Goal: Navigation & Orientation: Find specific page/section

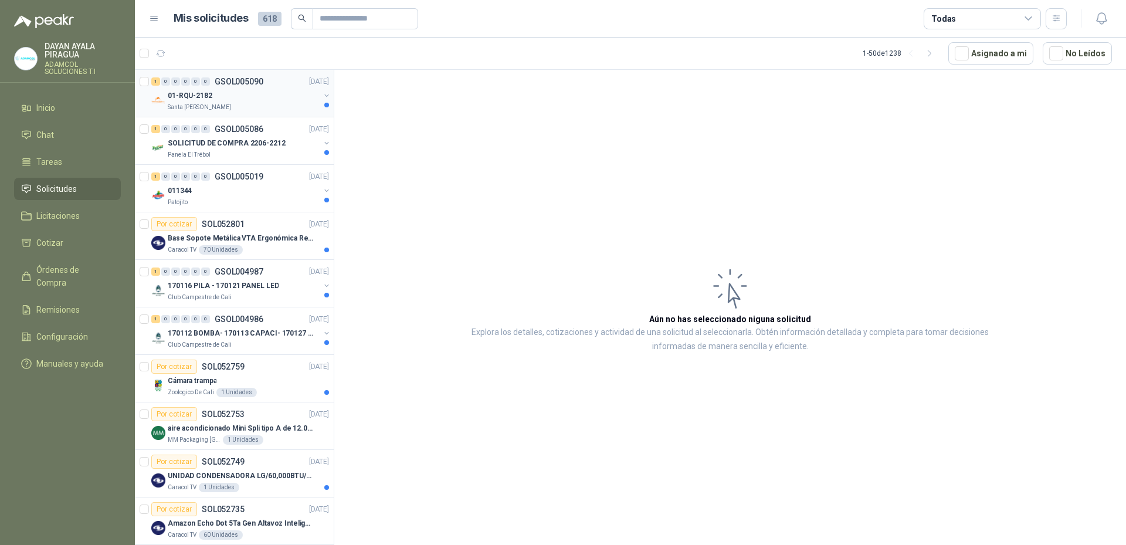
click at [242, 99] on div "01-RQU-2182" at bounding box center [244, 96] width 152 height 14
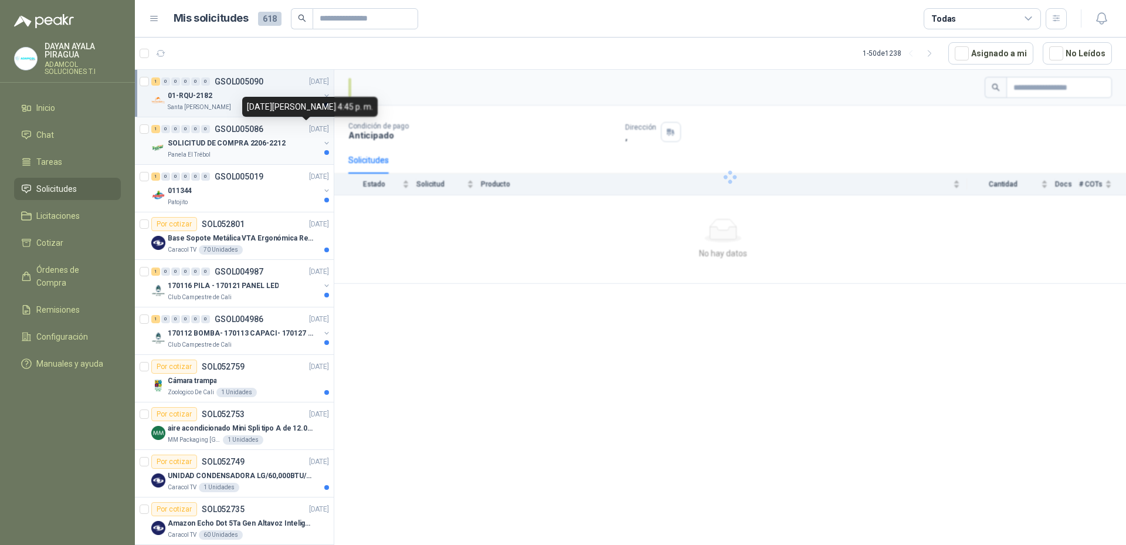
click at [239, 142] on p "SOLICITUD DE COMPRA 2206-2212" at bounding box center [227, 143] width 118 height 11
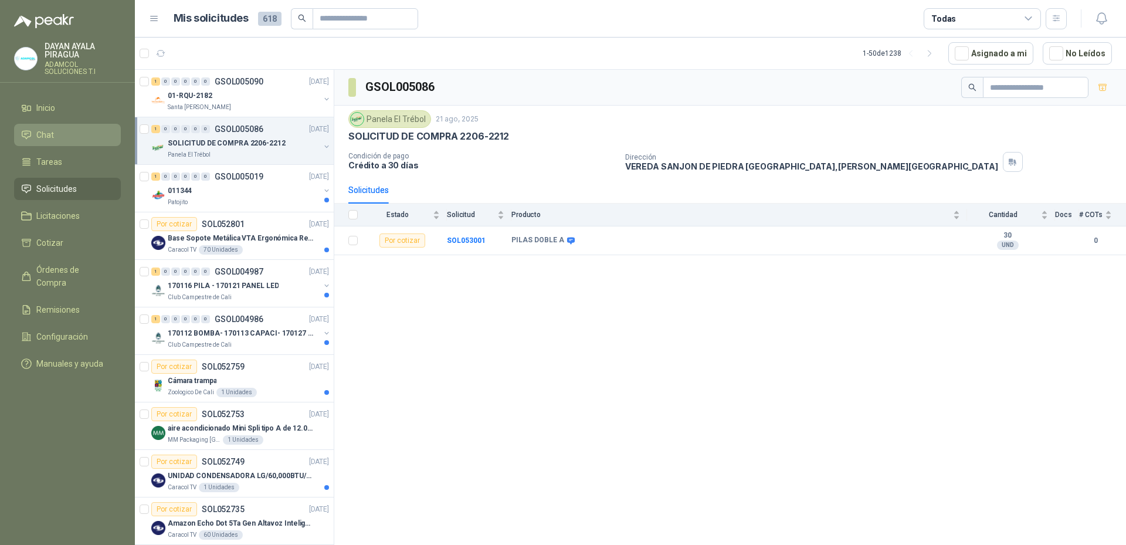
click at [58, 137] on li "Chat" at bounding box center [67, 134] width 93 height 13
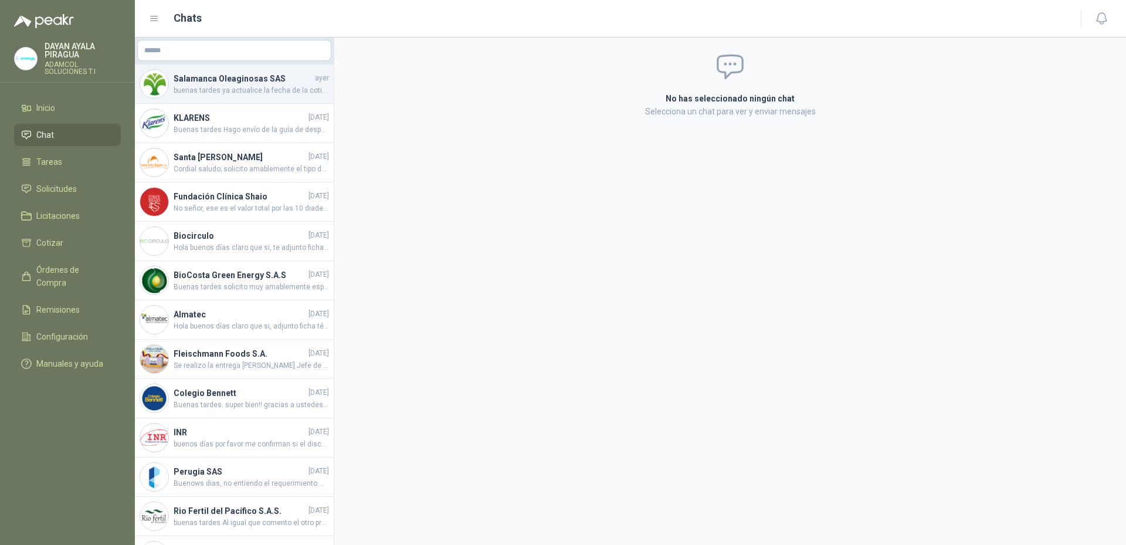
click at [255, 80] on h4 "Salamanca Oleaginosas SAS" at bounding box center [243, 78] width 139 height 13
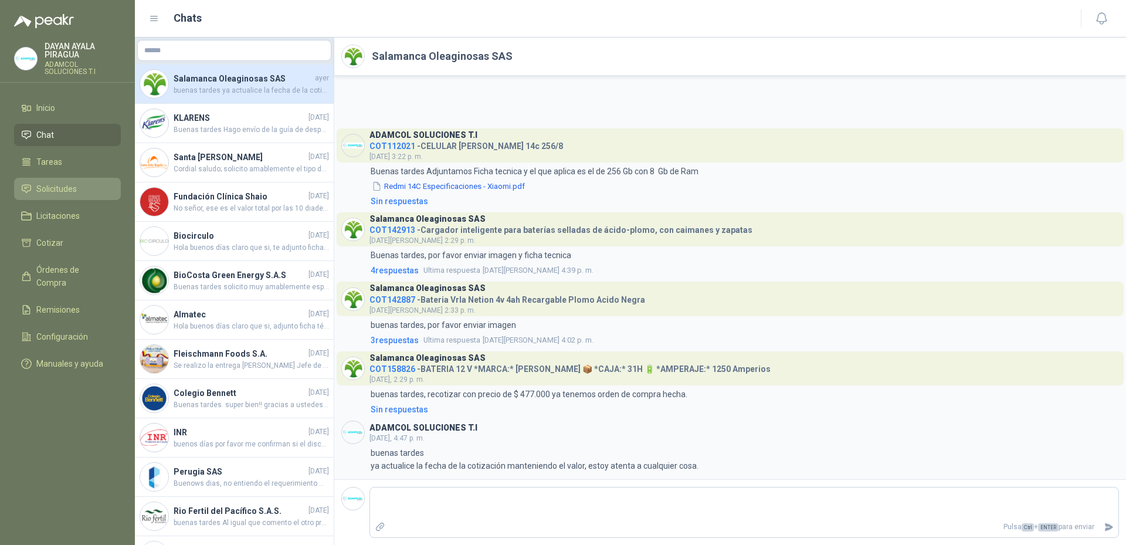
click at [42, 193] on span "Solicitudes" at bounding box center [56, 188] width 40 height 13
